Goal: Task Accomplishment & Management: Manage account settings

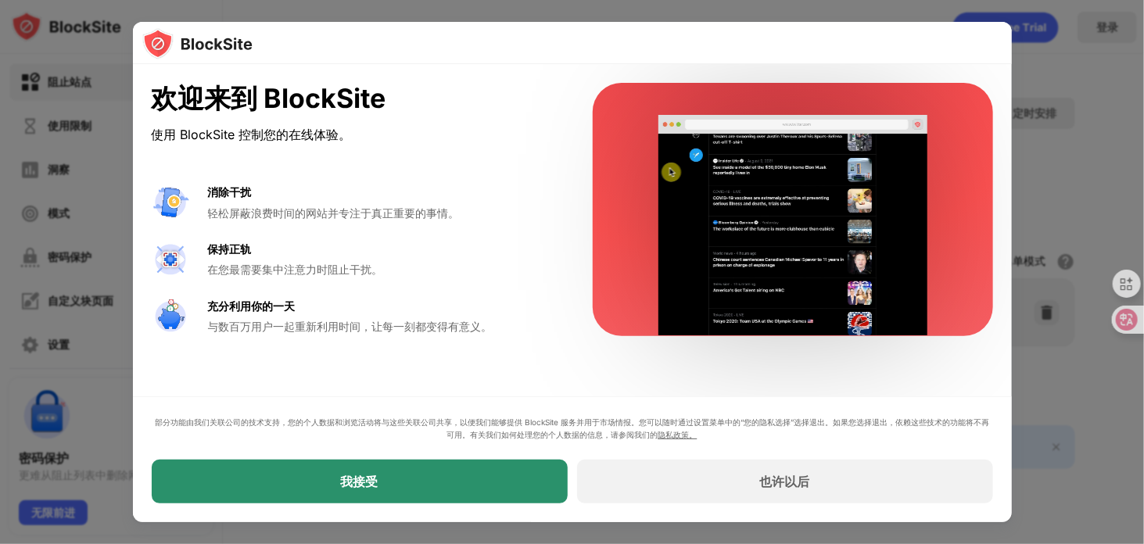
click at [428, 486] on div "我接受" at bounding box center [360, 482] width 416 height 44
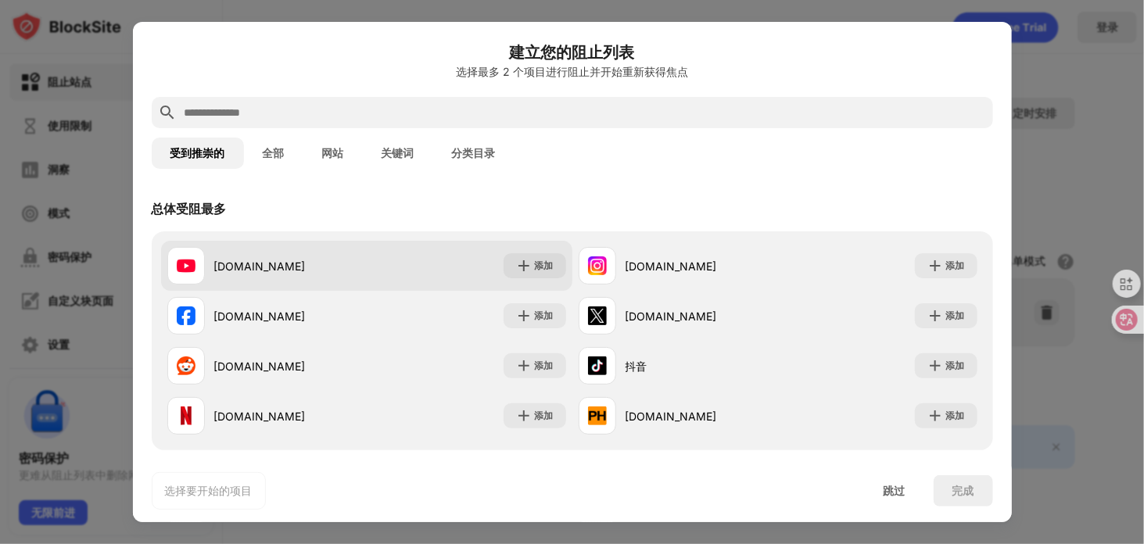
click at [259, 262] on font "[DOMAIN_NAME]" at bounding box center [259, 266] width 91 height 13
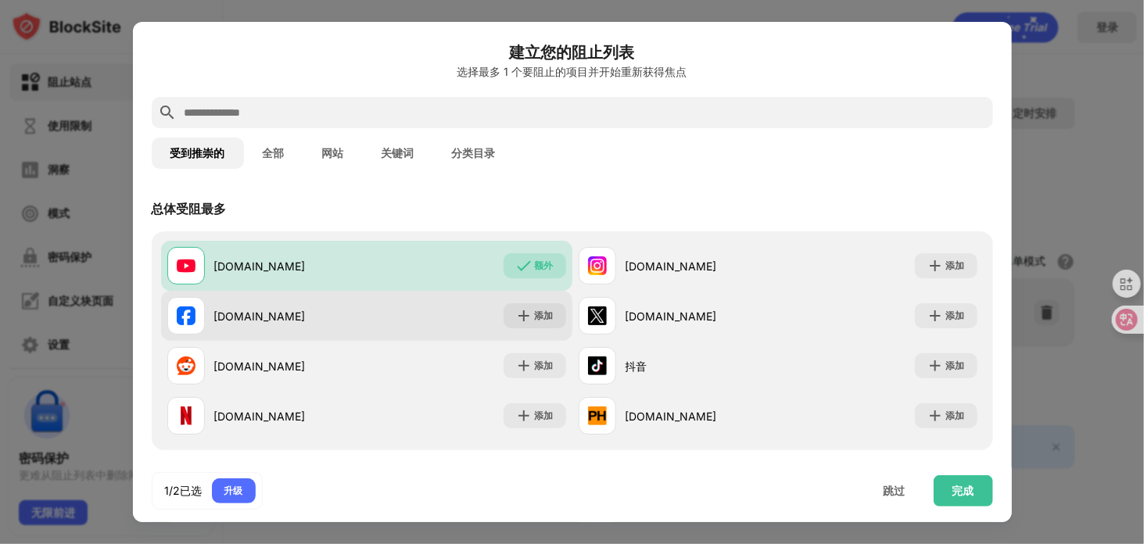
click at [308, 306] on div "[DOMAIN_NAME]" at bounding box center [266, 316] width 199 height 38
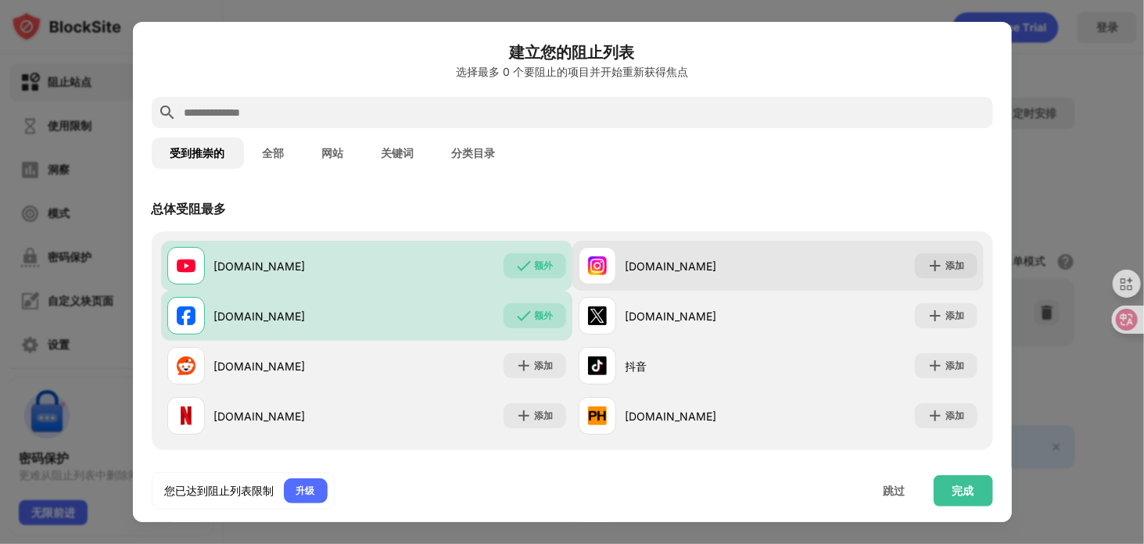
click at [739, 261] on div "[DOMAIN_NAME]" at bounding box center [701, 266] width 152 height 16
click at [946, 263] on font "添加" at bounding box center [955, 266] width 19 height 12
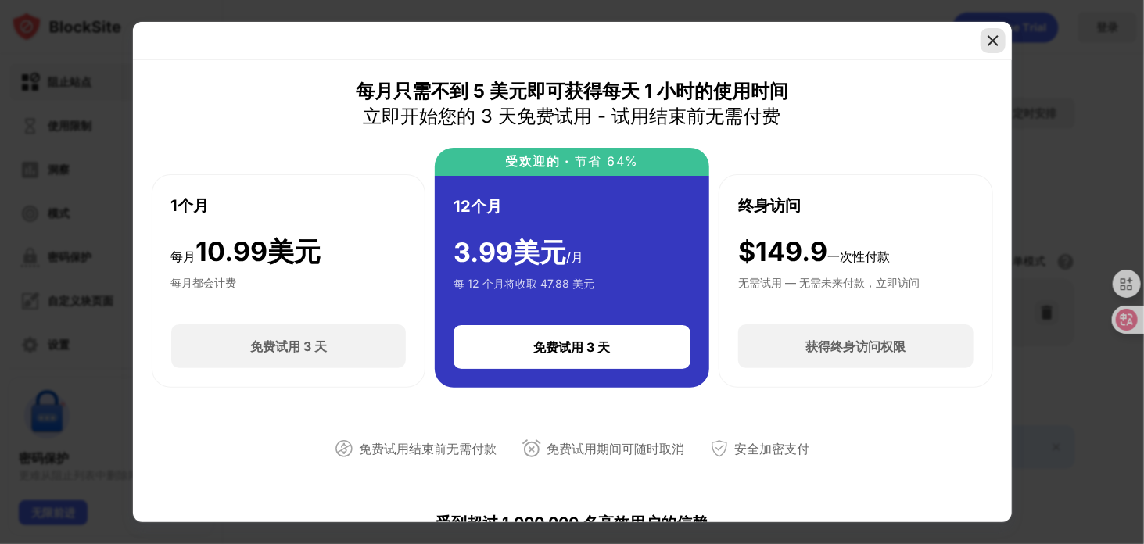
click at [988, 30] on div at bounding box center [992, 40] width 25 height 25
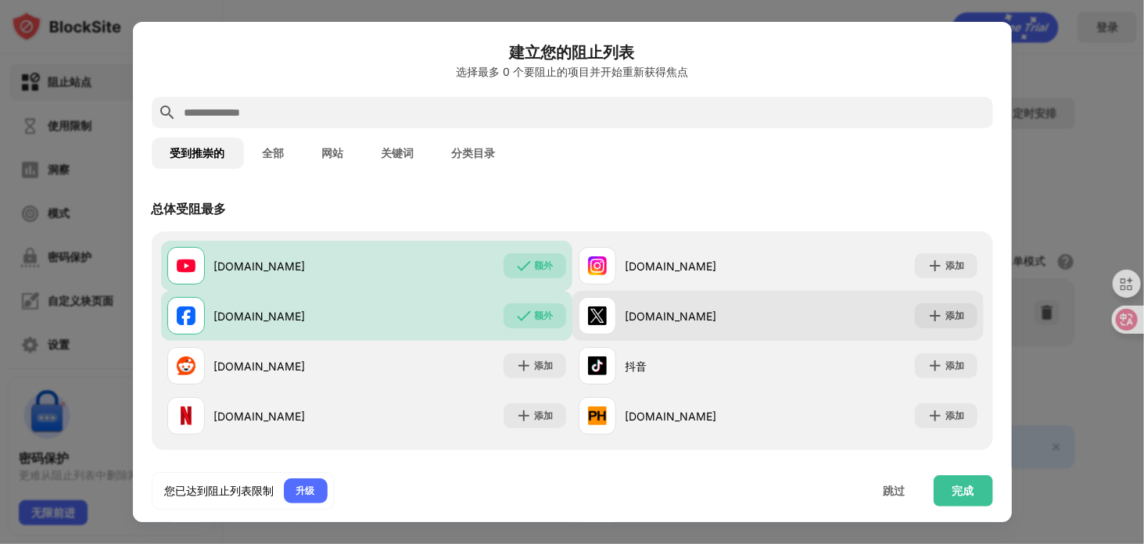
drag, startPoint x: 651, startPoint y: 317, endPoint x: 617, endPoint y: 319, distance: 34.4
click at [617, 319] on div "[DOMAIN_NAME]" at bounding box center [677, 316] width 199 height 38
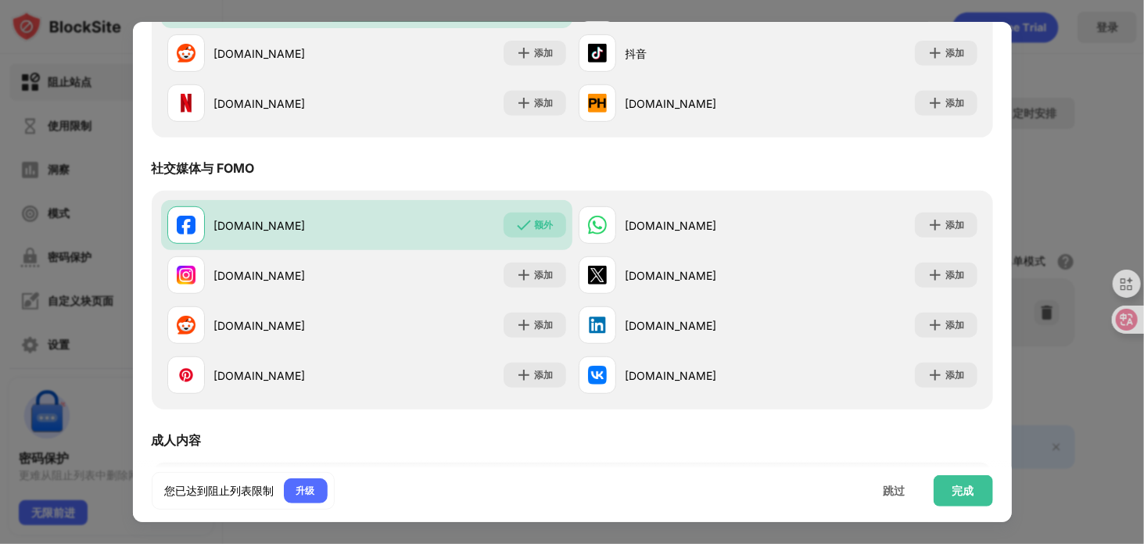
scroll to position [78, 0]
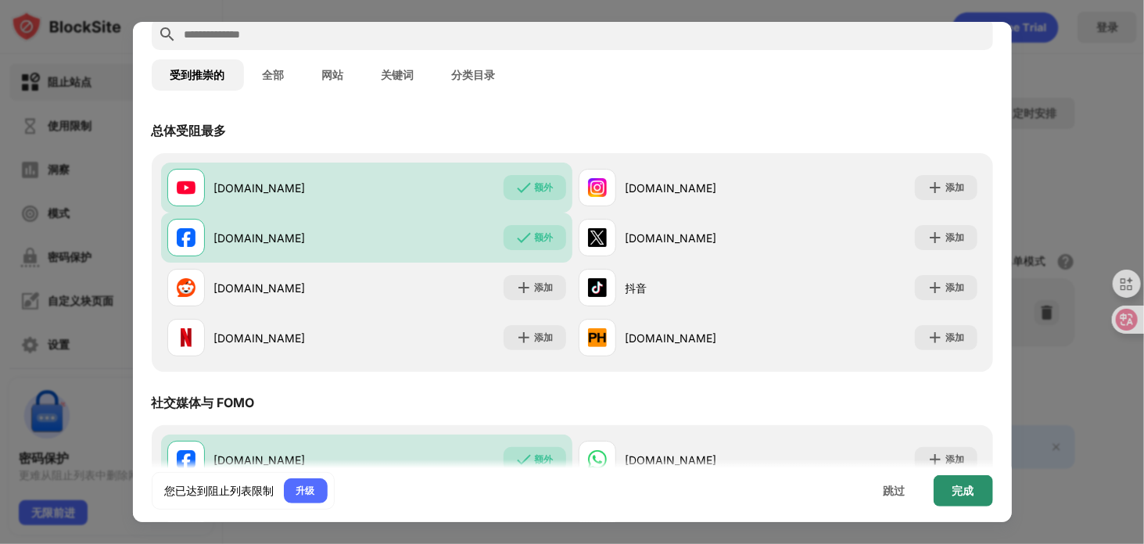
click at [980, 497] on div "完成" at bounding box center [962, 490] width 59 height 31
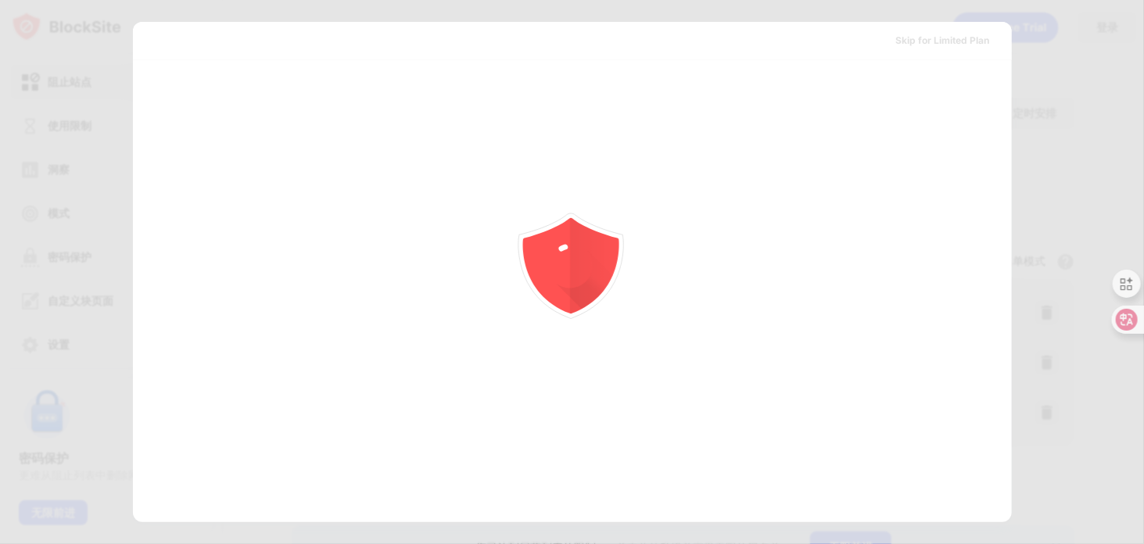
scroll to position [0, 0]
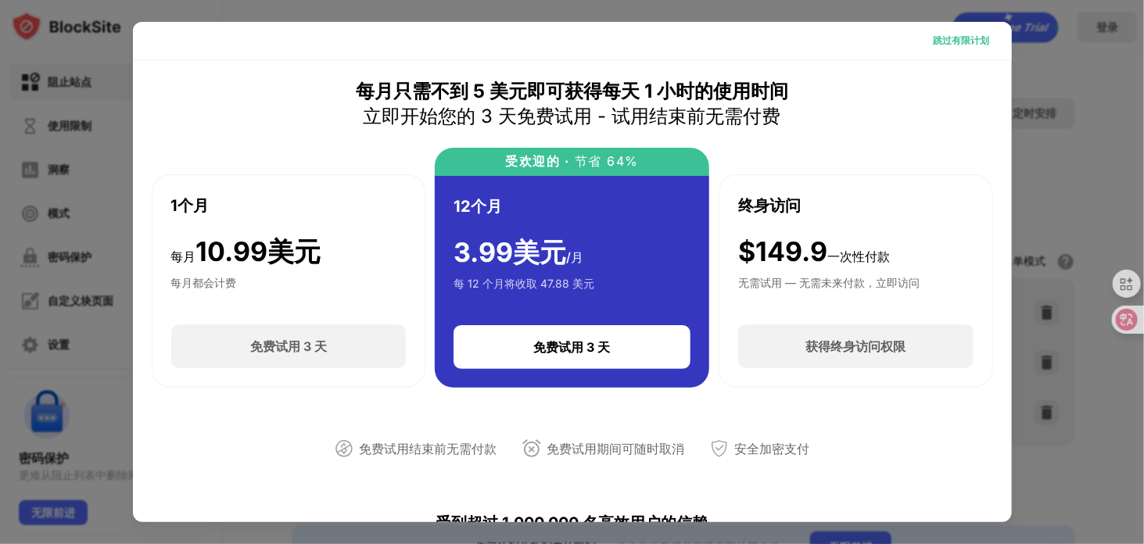
click at [945, 38] on font "跳过有限计划" at bounding box center [961, 40] width 56 height 12
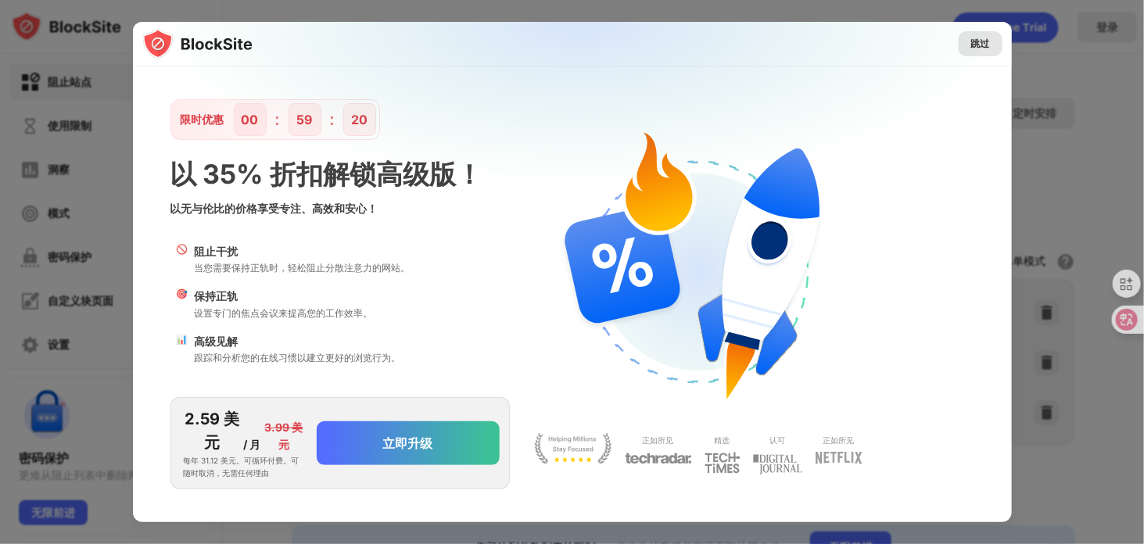
click at [986, 38] on font "跳过" at bounding box center [980, 44] width 19 height 12
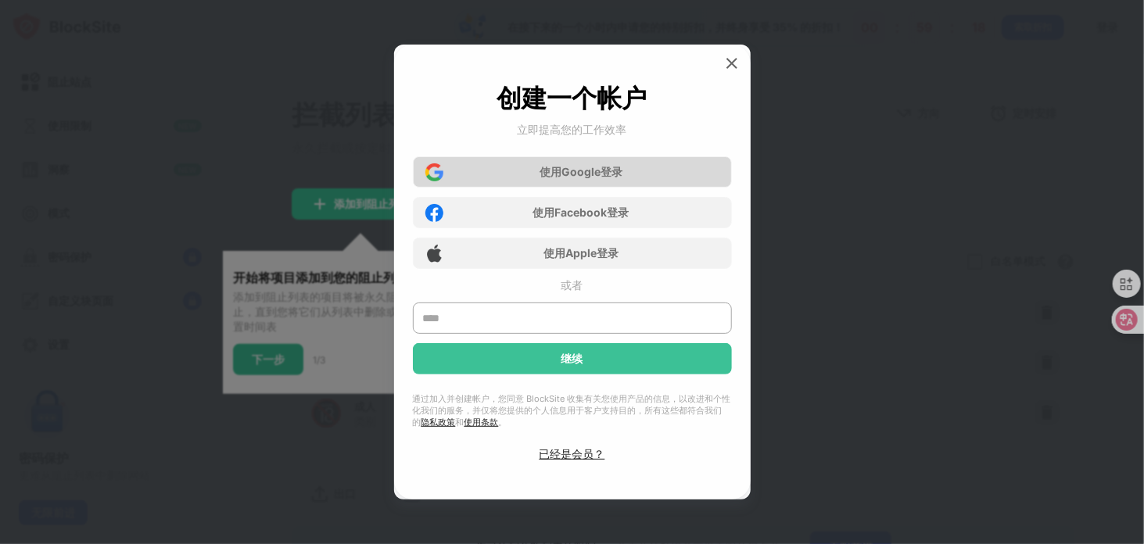
click at [604, 174] on font "登录" at bounding box center [611, 171] width 22 height 13
